Goal: Information Seeking & Learning: Check status

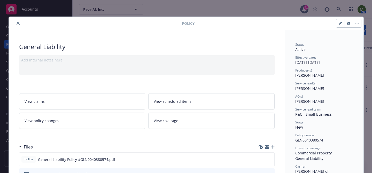
click at [16, 23] on button "close" at bounding box center [18, 23] width 6 height 6
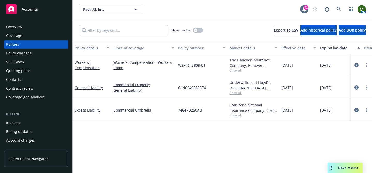
click at [46, 27] on div "Overview" at bounding box center [36, 27] width 60 height 8
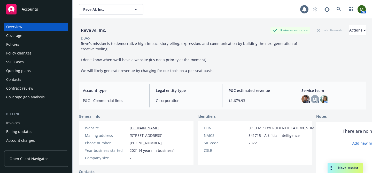
click at [99, 32] on div "Reve AI, Inc." at bounding box center [93, 30] width 29 height 7
copy div "Reve AI, Inc."
click at [29, 45] on div "Policies" at bounding box center [36, 44] width 60 height 8
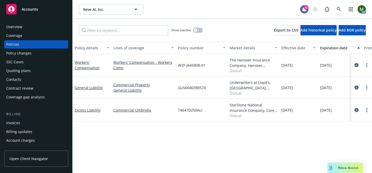
click at [28, 27] on div "Overview" at bounding box center [36, 27] width 60 height 8
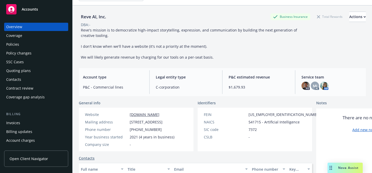
scroll to position [14, 0]
click at [24, 37] on div "Coverage" at bounding box center [36, 36] width 60 height 8
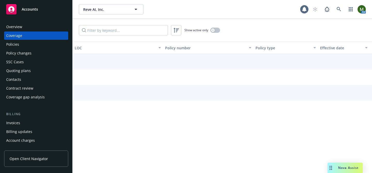
click at [24, 42] on div "Policies" at bounding box center [36, 44] width 60 height 8
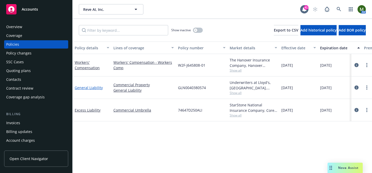
click at [95, 87] on link "General Liability" at bounding box center [89, 87] width 28 height 5
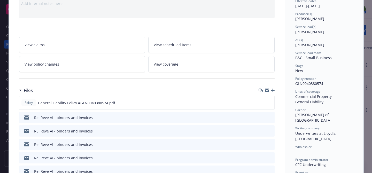
scroll to position [61, 0]
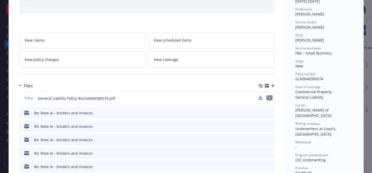
click at [271, 98] on icon "preview file" at bounding box center [269, 98] width 5 height 4
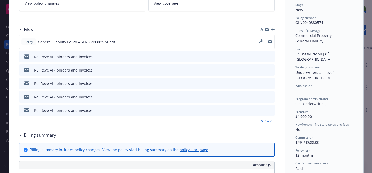
scroll to position [120, 0]
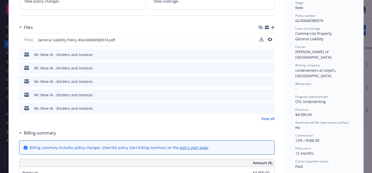
click at [264, 119] on link "View all" at bounding box center [267, 118] width 13 height 5
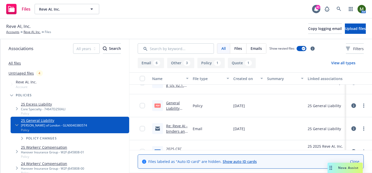
scroll to position [186, 0]
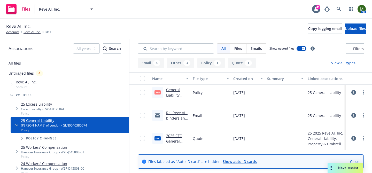
click at [179, 136] on link "2025 CFC General Liability Quote .doc" at bounding box center [175, 143] width 19 height 21
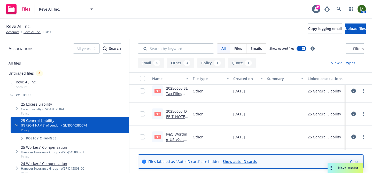
scroll to position [115, 0]
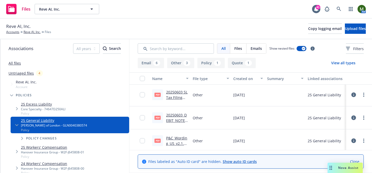
click at [176, 116] on link "20250603_DEBIT_NOTE_GLN0040380574.pdf" at bounding box center [177, 123] width 22 height 21
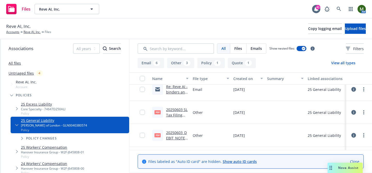
scroll to position [95, 0]
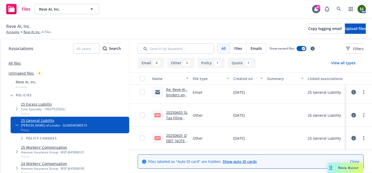
click at [184, 113] on link "20250603 SL Tax Filing Notice GLN0040380574.pdf" at bounding box center [177, 123] width 22 height 27
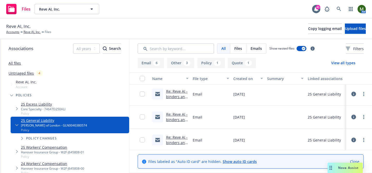
scroll to position [39, 0]
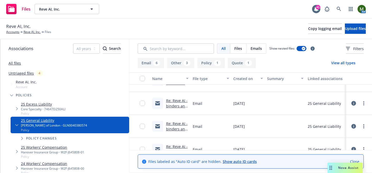
click at [178, 125] on link "Re: Reve AI - binders and invoices" at bounding box center [176, 129] width 21 height 16
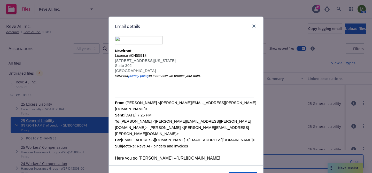
scroll to position [523, 0]
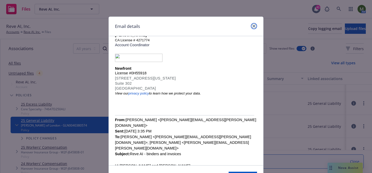
click at [252, 26] on link "close" at bounding box center [254, 26] width 6 height 6
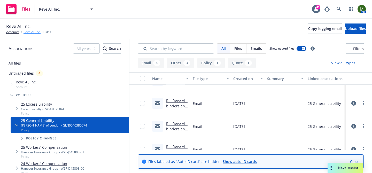
click at [36, 32] on link "Reve AI, Inc." at bounding box center [32, 32] width 17 height 5
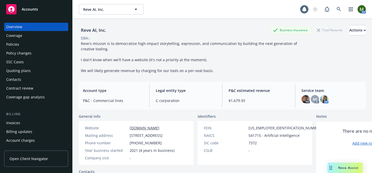
click at [24, 47] on div "Policies" at bounding box center [36, 44] width 60 height 8
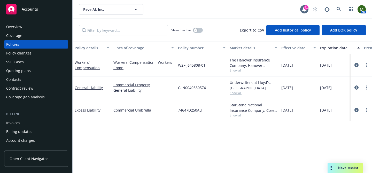
click at [47, 74] on div "Quoting plans" at bounding box center [36, 71] width 60 height 8
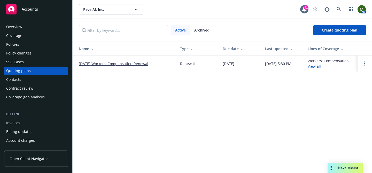
click at [200, 32] on span "Archived" at bounding box center [201, 29] width 15 height 5
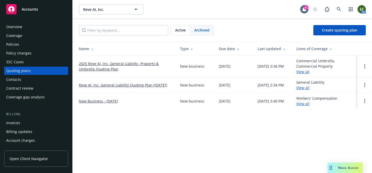
click at [132, 62] on link "2025 Reve AI, Inc. General Liability, Property & Umbrella Quoting Plan" at bounding box center [125, 66] width 93 height 11
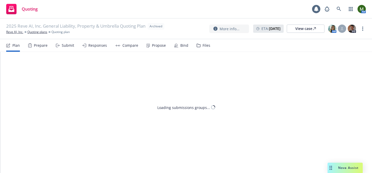
click at [204, 48] on div "Files" at bounding box center [207, 45] width 8 height 4
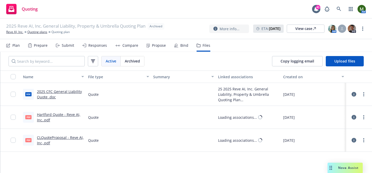
click at [67, 115] on link "Hartford Quote - Reve AI, Inc..pdf" at bounding box center [58, 117] width 43 height 10
